Goal: Information Seeking & Learning: Check status

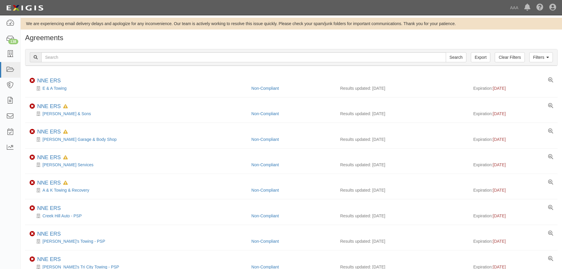
scroll to position [33, 0]
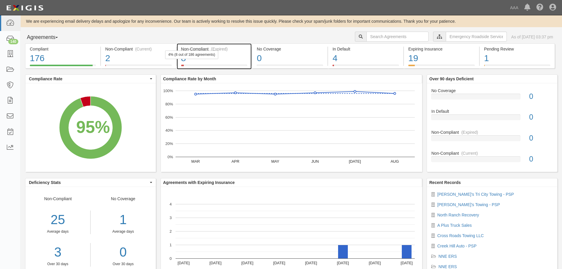
click at [232, 59] on div "8" at bounding box center [214, 58] width 66 height 13
click at [366, 39] on input "text" at bounding box center [397, 37] width 62 height 10
type input "Kirk"
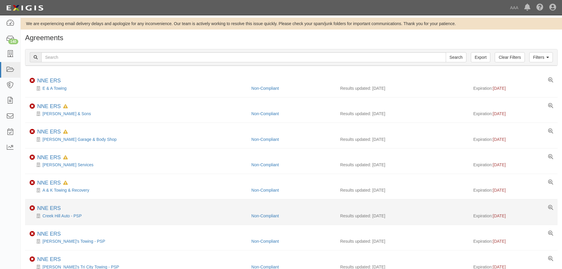
scroll to position [33, 0]
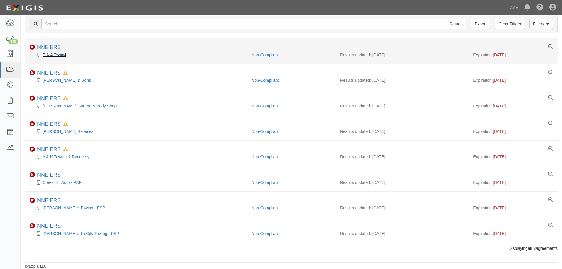
click at [56, 55] on link "E & A Towing" at bounding box center [54, 54] width 24 height 5
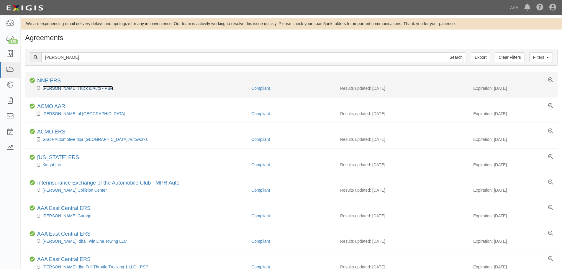
click at [62, 88] on link "Kirk's Truck & Auto - PSP" at bounding box center [77, 88] width 70 height 5
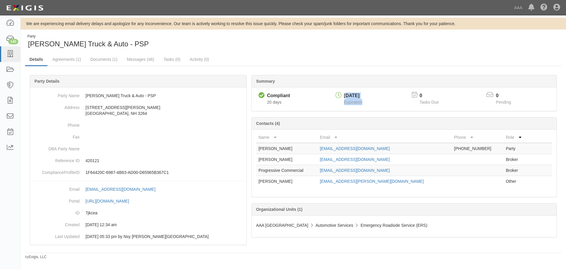
drag, startPoint x: 382, startPoint y: 96, endPoint x: 348, endPoint y: 98, distance: 34.8
click at [348, 98] on div "[DATE] Expiration" at bounding box center [370, 99] width 75 height 15
click at [348, 93] on div "[DATE]" at bounding box center [353, 95] width 18 height 7
click at [363, 46] on div "Party [PERSON_NAME] Truck & Auto - PSP" at bounding box center [293, 41] width 545 height 15
click at [160, 38] on div "Party [PERSON_NAME] Truck & Auto - PSP" at bounding box center [157, 41] width 264 height 15
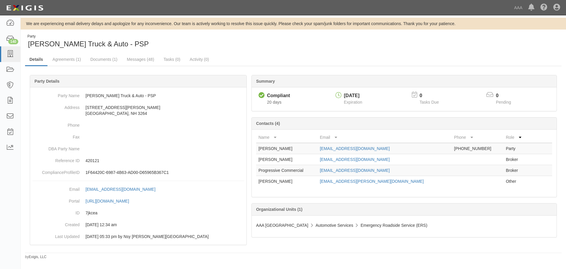
click at [200, 42] on div "Party [PERSON_NAME] Truck & Auto - PSP" at bounding box center [157, 41] width 264 height 15
click at [149, 51] on div "Party [PERSON_NAME] Truck & Auto - PSP Details Agreements (1) Documents (1) Mes…" at bounding box center [293, 146] width 545 height 225
click at [240, 37] on div "Party [PERSON_NAME] Truck & Auto - PSP" at bounding box center [157, 41] width 264 height 15
